Goal: Task Accomplishment & Management: Complete application form

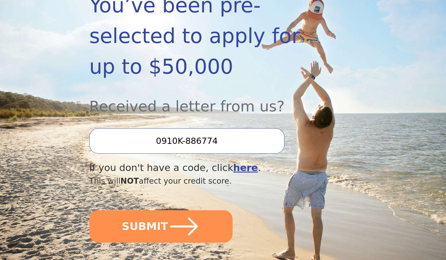
scroll to position [147, 0]
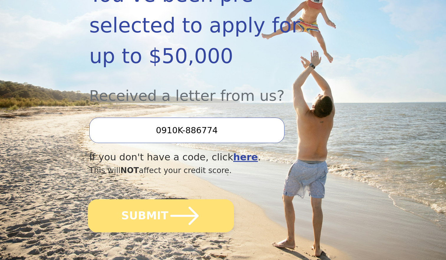
click at [151, 199] on button "SUBMIT" at bounding box center [161, 215] width 146 height 33
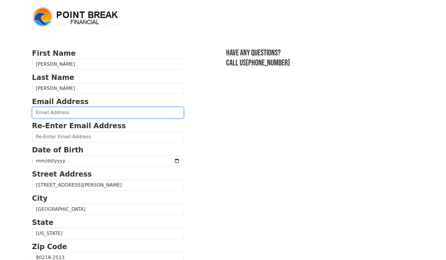
click at [40, 113] on input "email" at bounding box center [107, 112] width 151 height 11
type input "yardmaid@msn.com"
type input "(303) 356-8477"
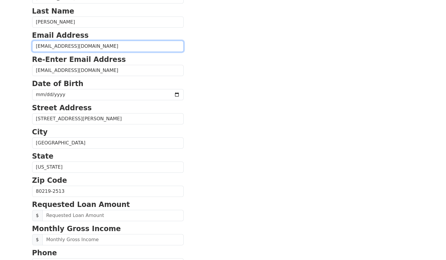
scroll to position [51, 0]
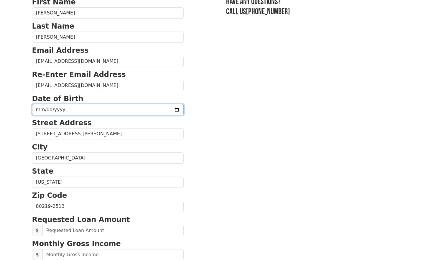
click at [38, 109] on input "date" at bounding box center [107, 109] width 151 height 11
type input "19509-12-07"
type input "1959-12-07"
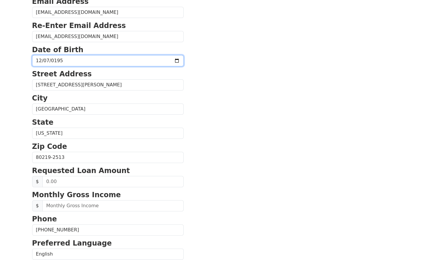
scroll to position [110, 0]
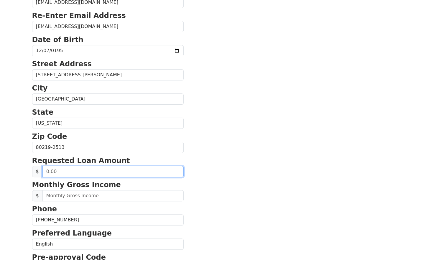
click at [58, 169] on input "text" at bounding box center [112, 171] width 141 height 11
type input "15,000.00"
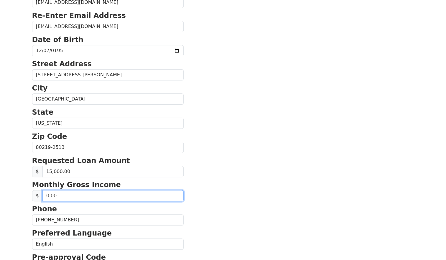
click at [54, 195] on input "text" at bounding box center [112, 195] width 141 height 11
type input "2,495.00"
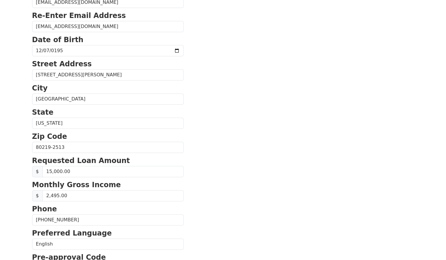
click at [194, 177] on section "First Name Marlene Last Name Thoma Email Address yardmaid@msn.com Re-Enter Emai…" at bounding box center [223, 148] width 382 height 420
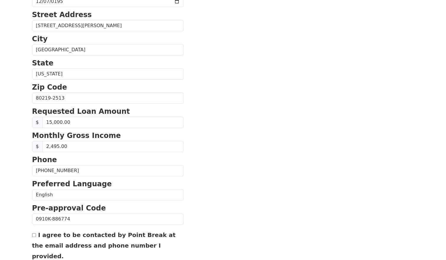
scroll to position [199, 0]
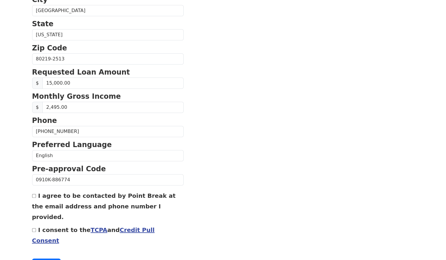
click at [33, 194] on input "I agree to be contacted by Point Break at the email address and phone number I …" at bounding box center [34, 196] width 4 height 4
checkbox input "true"
click at [34, 228] on input "I consent to the TCPA and Credit Pull Consent" at bounding box center [34, 230] width 4 height 4
checkbox input "true"
click at [51, 258] on button "Continue" at bounding box center [46, 263] width 29 height 11
